Goal: Task Accomplishment & Management: Complete application form

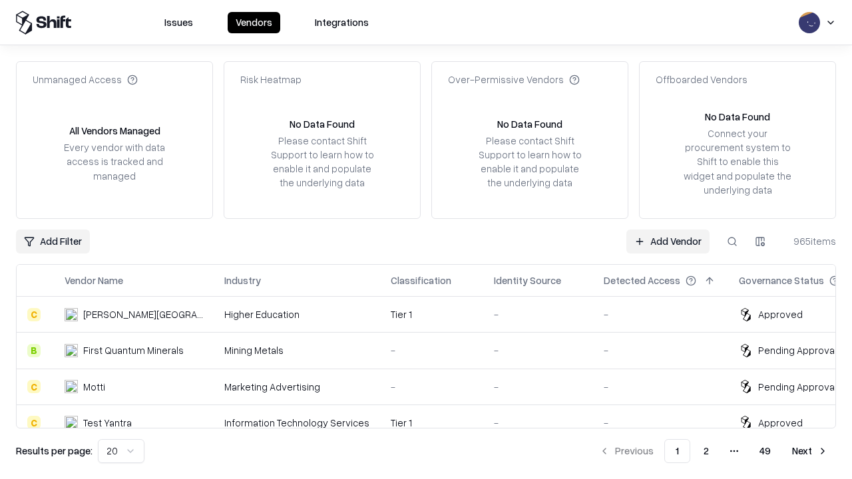
click at [668, 241] on link "Add Vendor" at bounding box center [667, 242] width 83 height 24
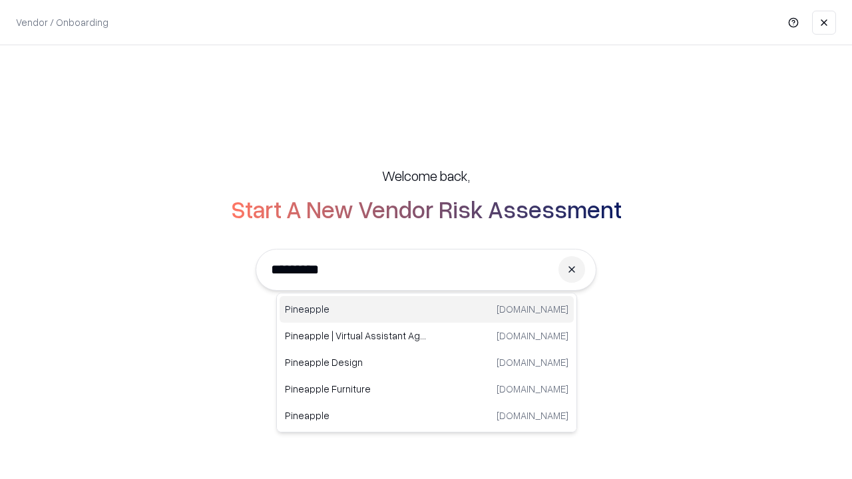
click at [427, 310] on div "Pineapple [DOMAIN_NAME]" at bounding box center [427, 309] width 294 height 27
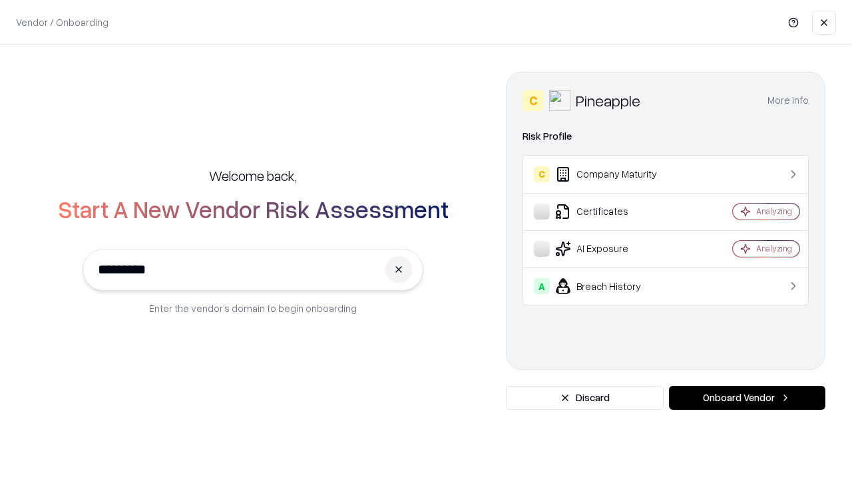
type input "*********"
click at [747, 398] on button "Onboard Vendor" at bounding box center [747, 398] width 156 height 24
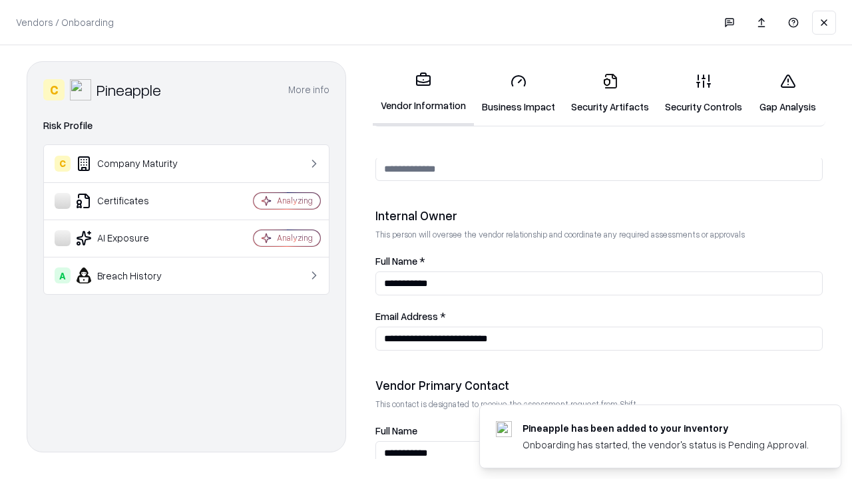
scroll to position [690, 0]
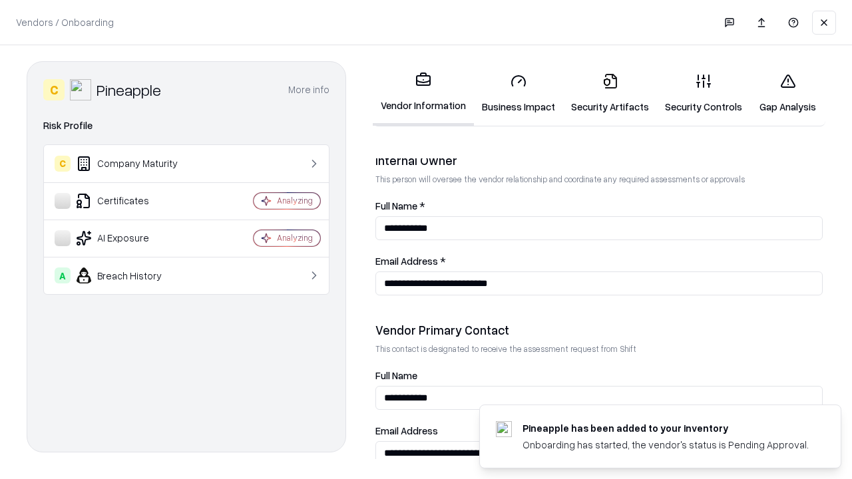
click at [610, 93] on link "Security Artifacts" at bounding box center [610, 94] width 94 height 62
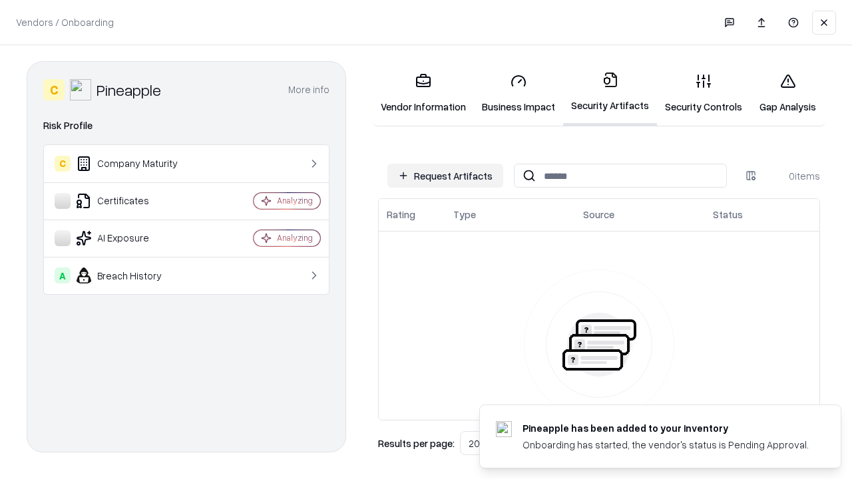
click at [445, 176] on button "Request Artifacts" at bounding box center [445, 176] width 116 height 24
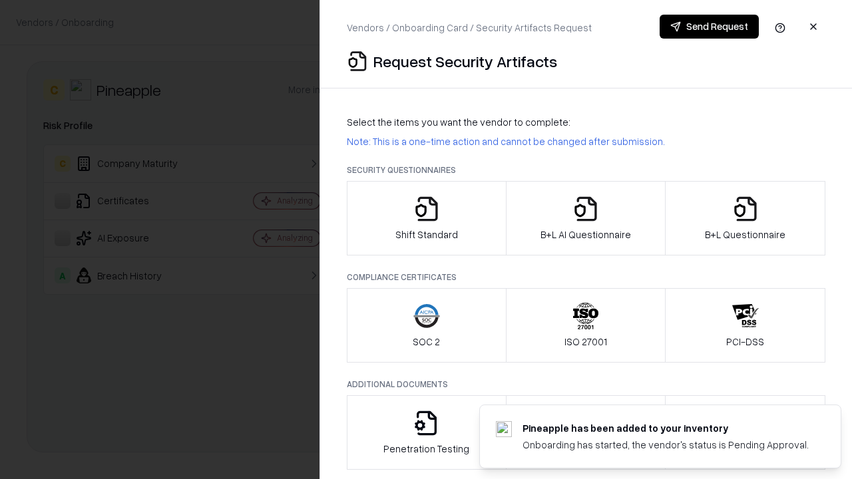
click at [745, 218] on icon "button" at bounding box center [745, 209] width 27 height 27
click at [585, 218] on icon "button" at bounding box center [585, 209] width 27 height 27
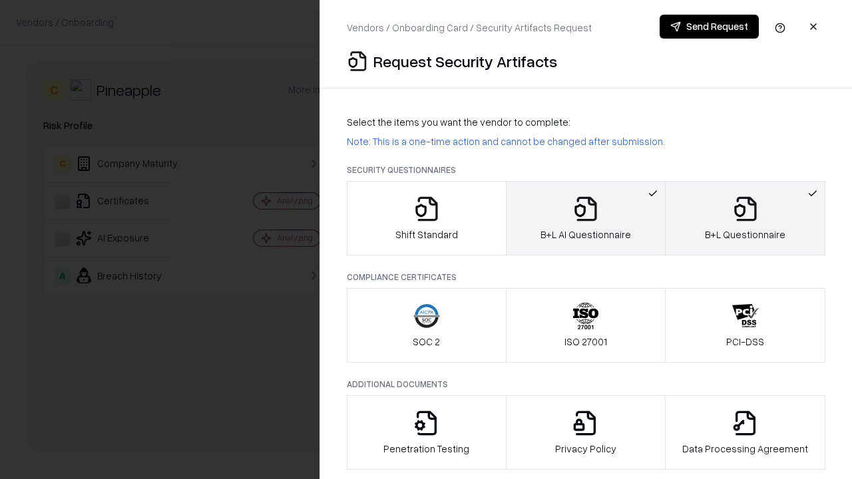
click at [709, 27] on button "Send Request" at bounding box center [709, 27] width 99 height 24
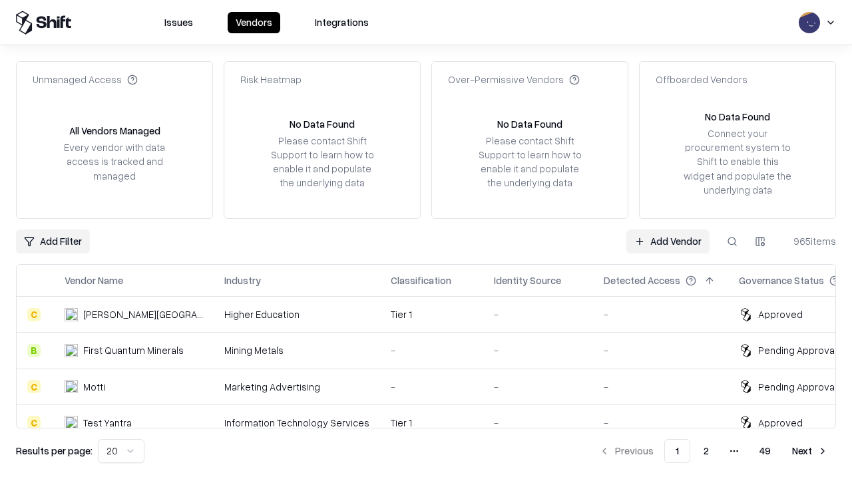
click at [668, 241] on link "Add Vendor" at bounding box center [667, 242] width 83 height 24
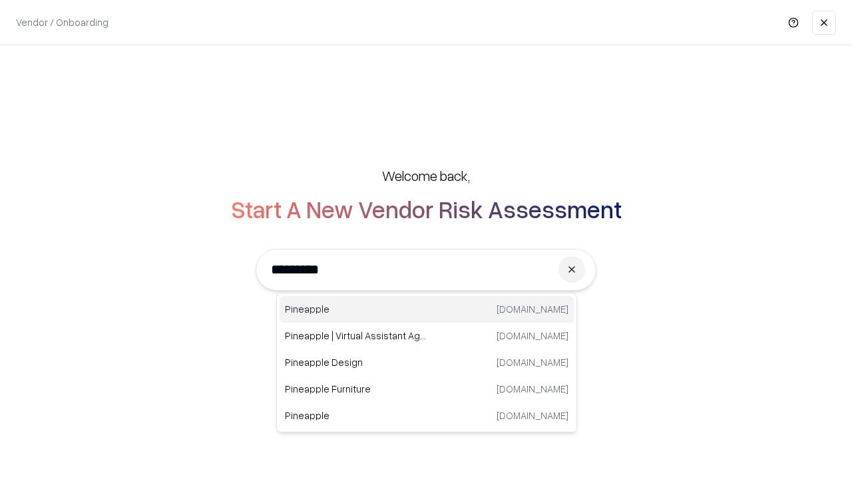
click at [427, 310] on div "Pineapple [DOMAIN_NAME]" at bounding box center [427, 309] width 294 height 27
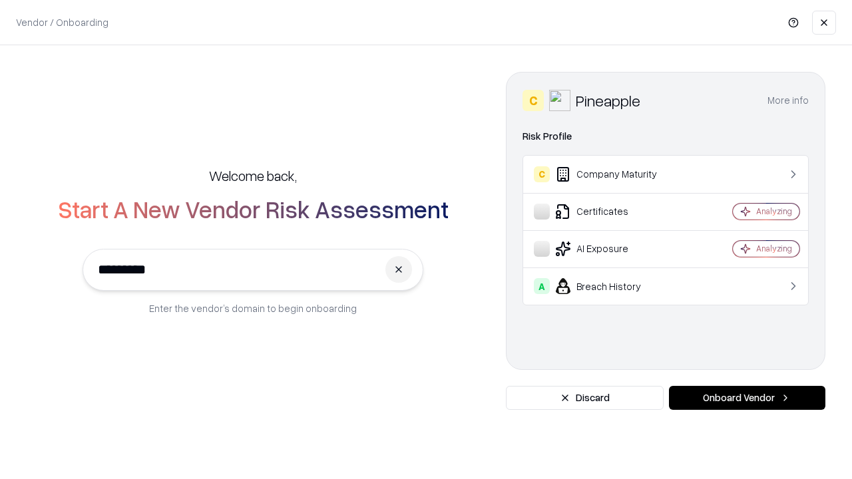
type input "*********"
click at [747, 398] on button "Onboard Vendor" at bounding box center [747, 398] width 156 height 24
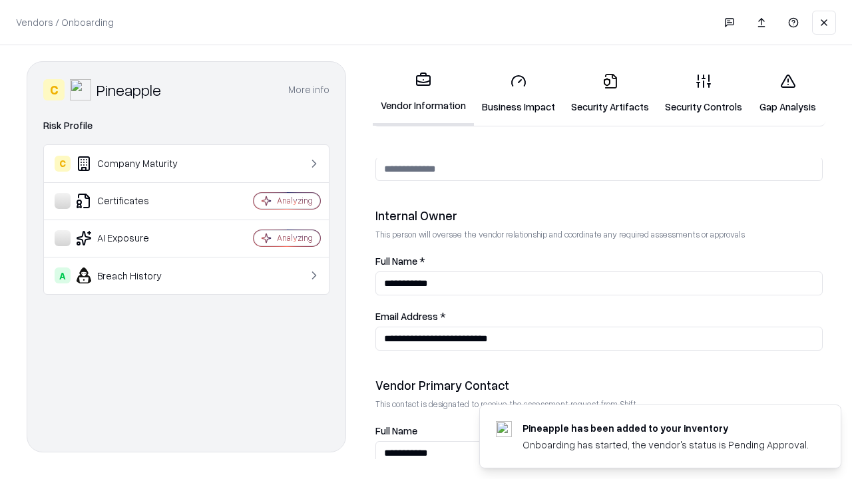
scroll to position [690, 0]
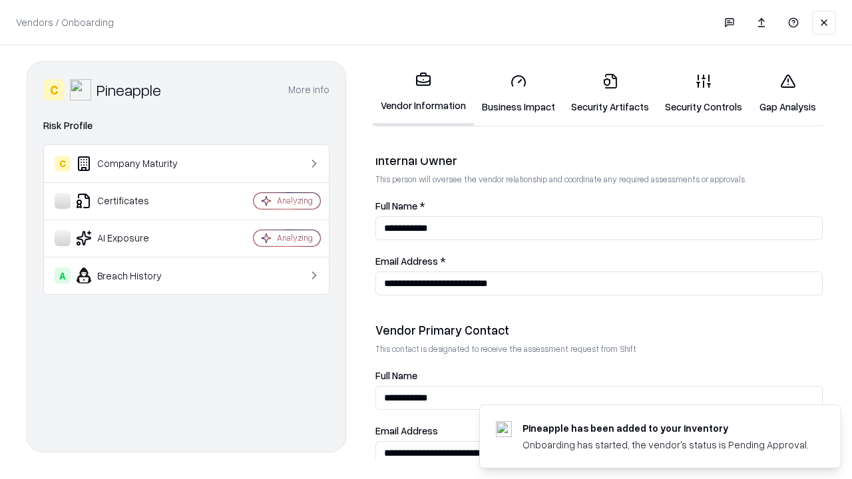
click at [787, 93] on link "Gap Analysis" at bounding box center [787, 94] width 75 height 62
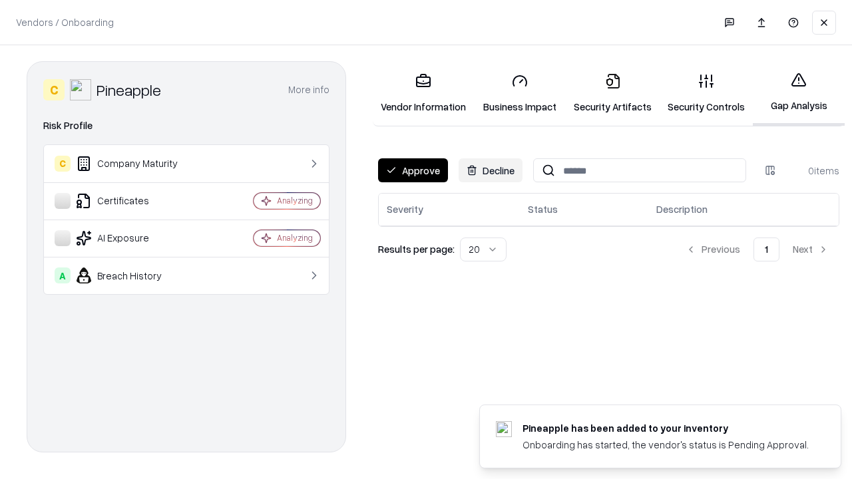
click at [413, 170] on button "Approve" at bounding box center [413, 170] width 70 height 24
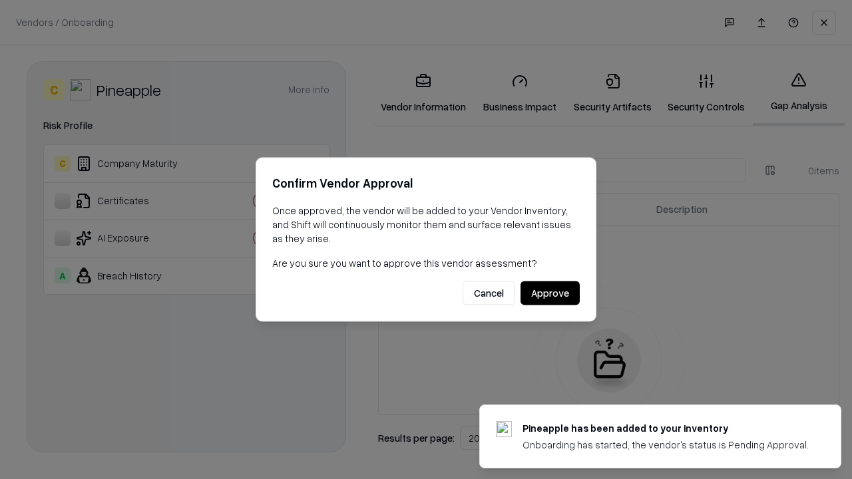
click at [550, 293] on button "Approve" at bounding box center [550, 294] width 59 height 24
